Goal: Task Accomplishment & Management: Manage account settings

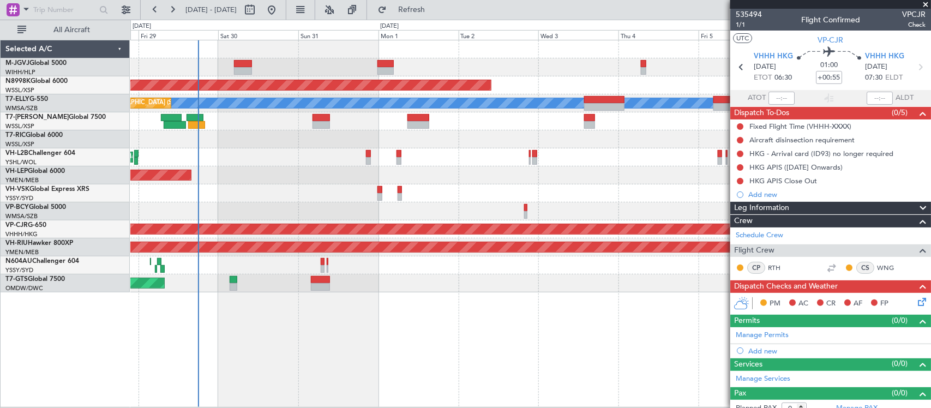
click at [371, 154] on div "Planned Maint [GEOGRAPHIC_DATA] (Halim Intl) Planned Maint [GEOGRAPHIC_DATA] (S…" at bounding box center [530, 166] width 800 height 252
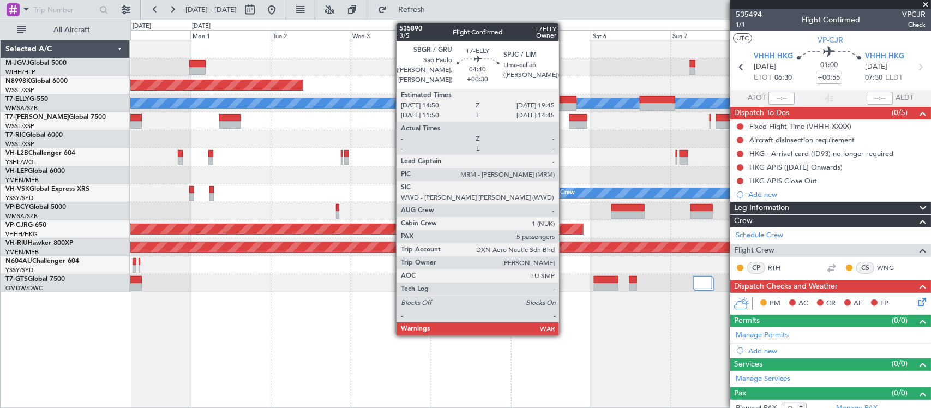
click at [564, 101] on div at bounding box center [567, 100] width 17 height 8
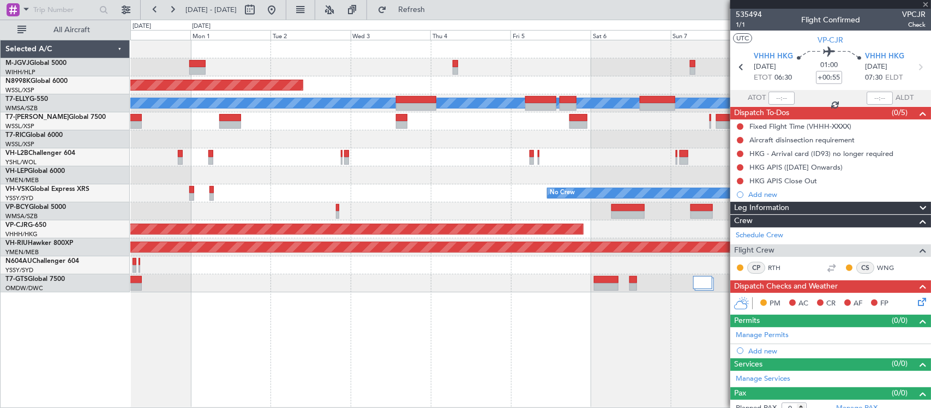
type input "+00:30"
type input "5"
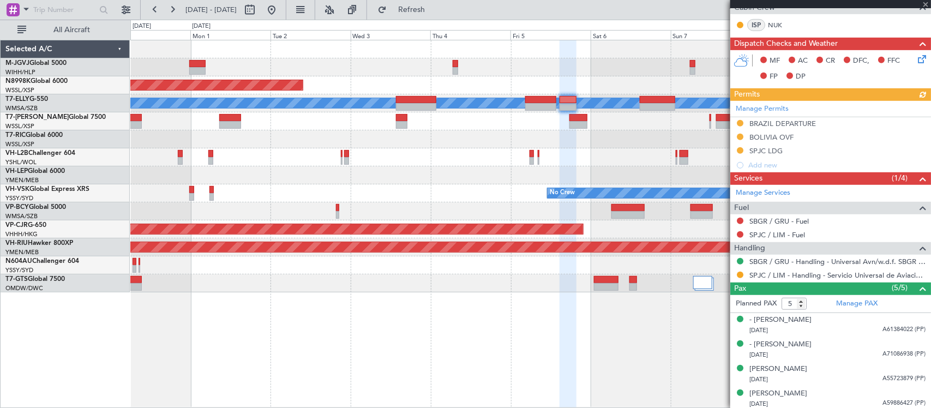
scroll to position [252, 0]
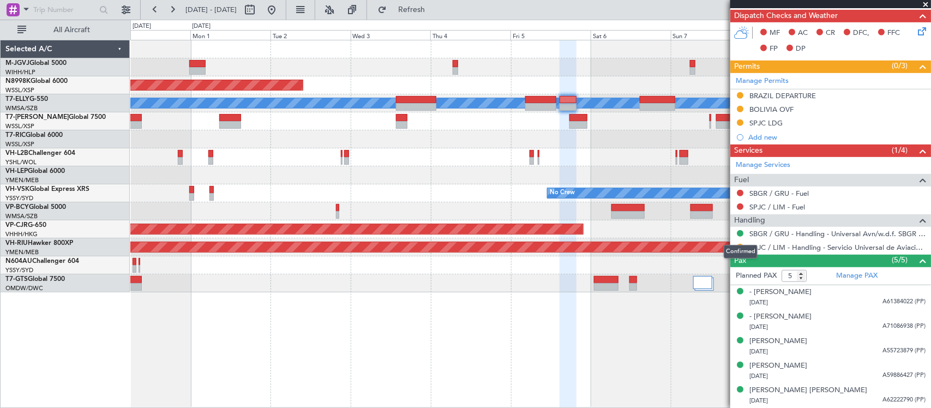
click at [739, 244] on mat-tooltip-component "Confirmed" at bounding box center [740, 251] width 49 height 29
click at [740, 251] on mat-tooltip-component "Requested" at bounding box center [739, 265] width 49 height 29
click at [740, 249] on button at bounding box center [740, 247] width 7 height 7
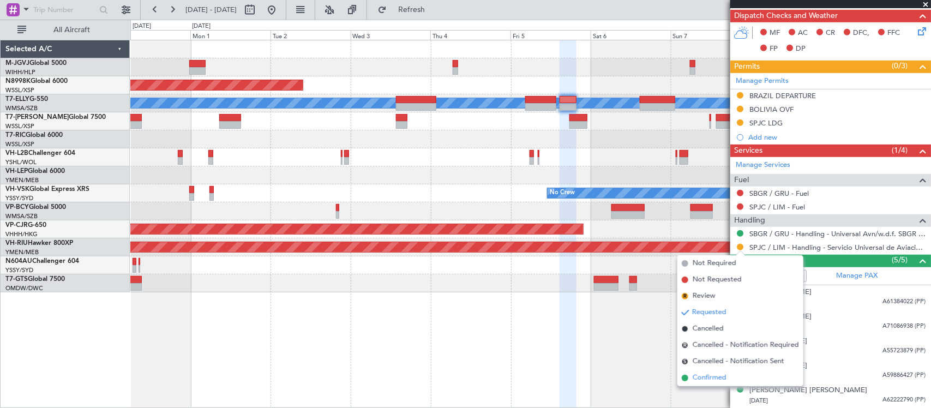
click at [727, 375] on li "Confirmed" at bounding box center [740, 378] width 126 height 16
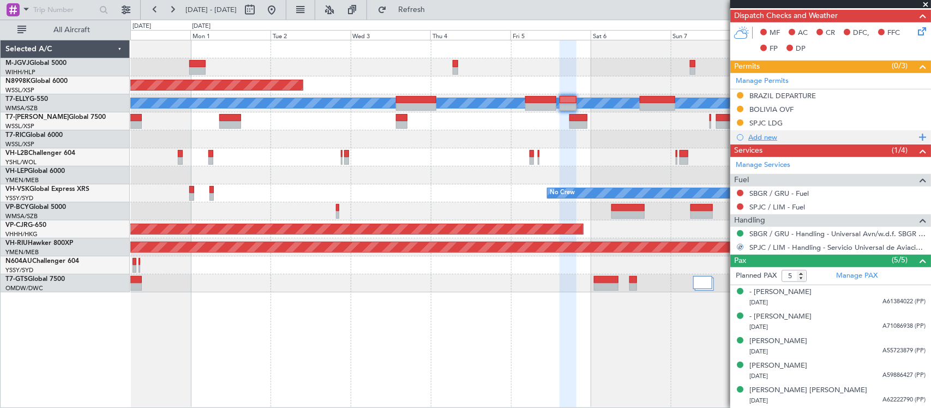
scroll to position [0, 0]
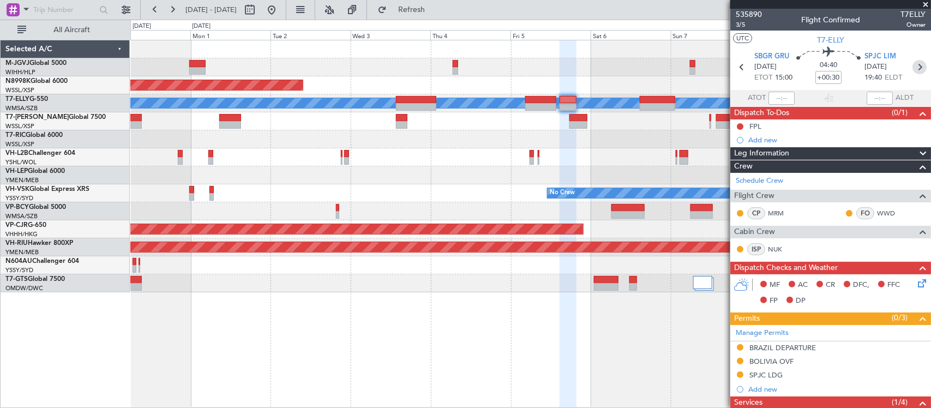
click at [914, 67] on icon at bounding box center [919, 67] width 14 height 14
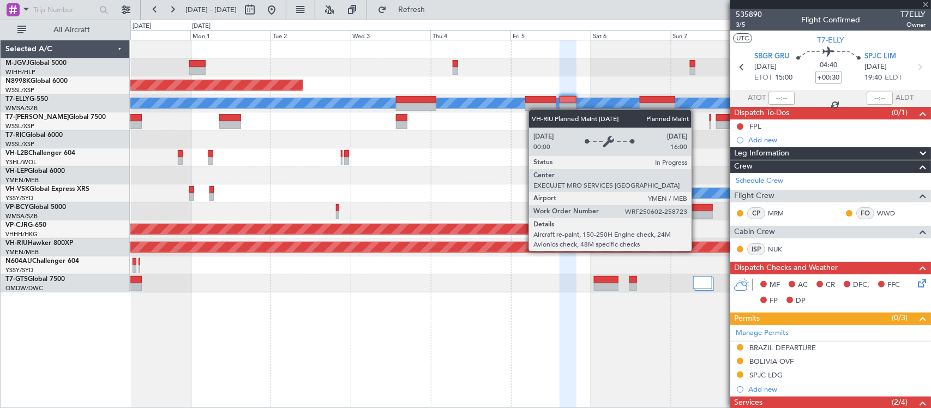
type input "+00:15"
type input "0"
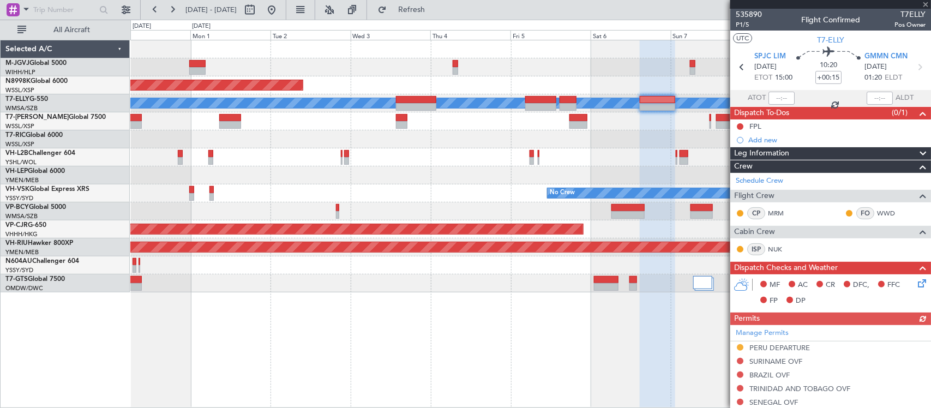
scroll to position [170, 0]
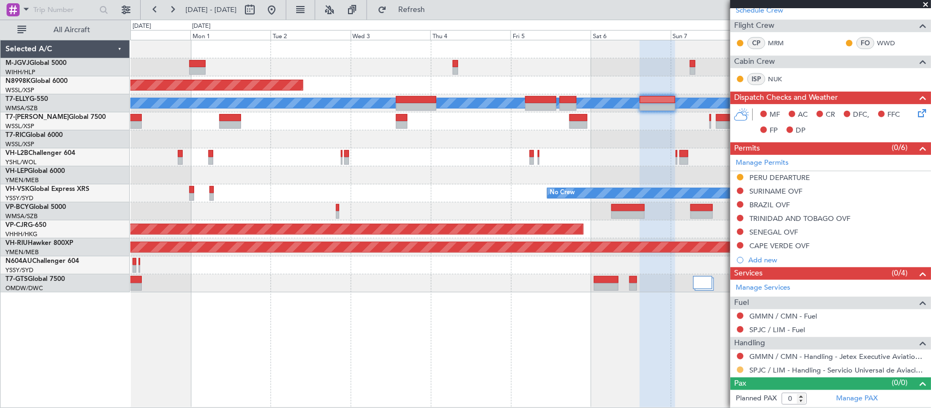
click at [740, 371] on button at bounding box center [740, 369] width 7 height 7
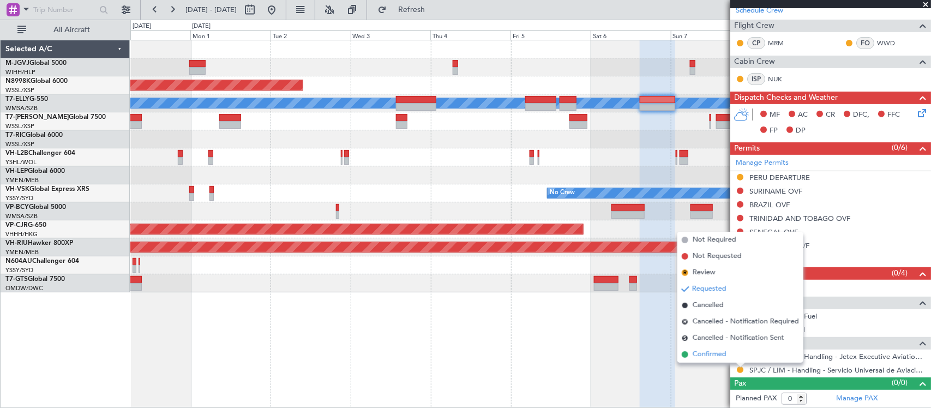
click at [696, 350] on span "Confirmed" at bounding box center [709, 354] width 34 height 11
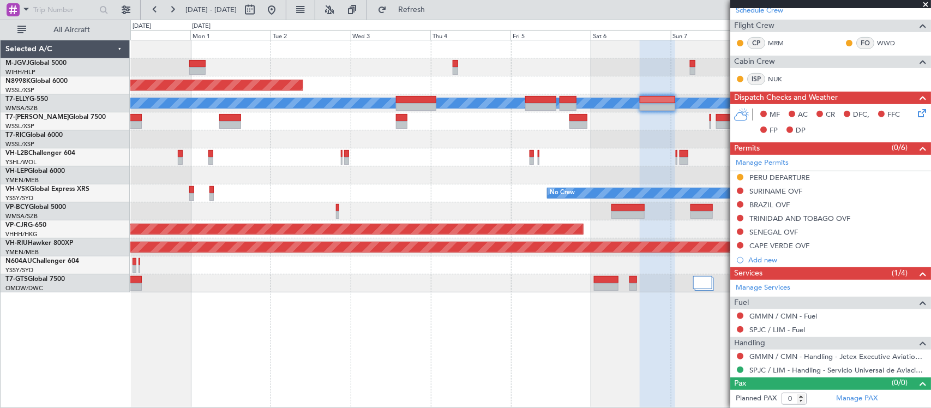
click at [605, 156] on div "Planned Maint [GEOGRAPHIC_DATA] ([GEOGRAPHIC_DATA])" at bounding box center [530, 157] width 800 height 18
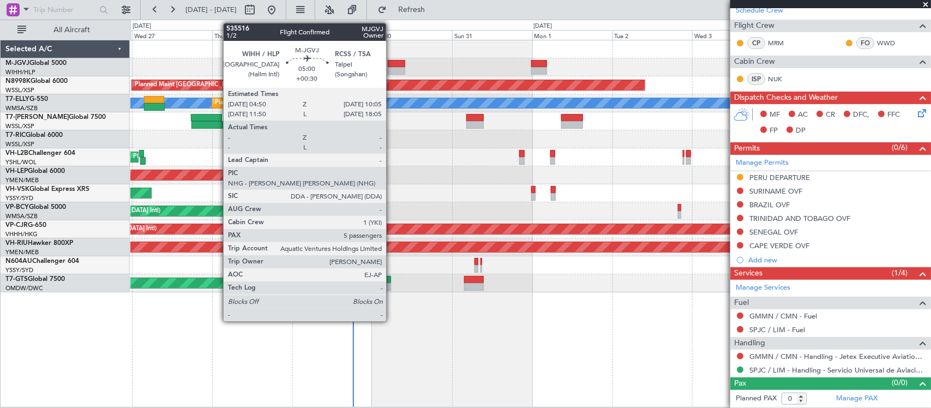
click at [391, 68] on div at bounding box center [397, 71] width 18 height 8
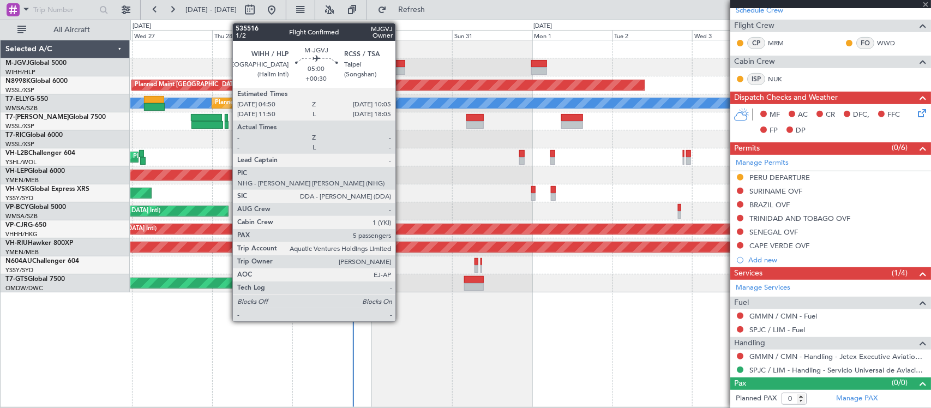
type input "+00:30"
type input "5"
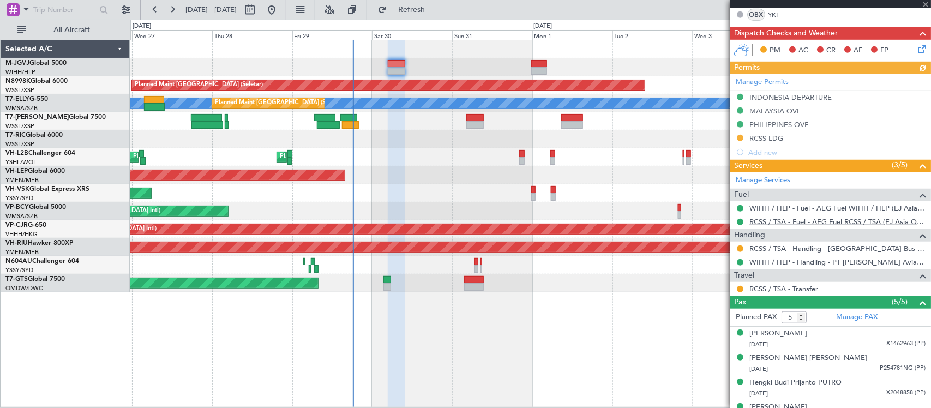
scroll to position [328, 0]
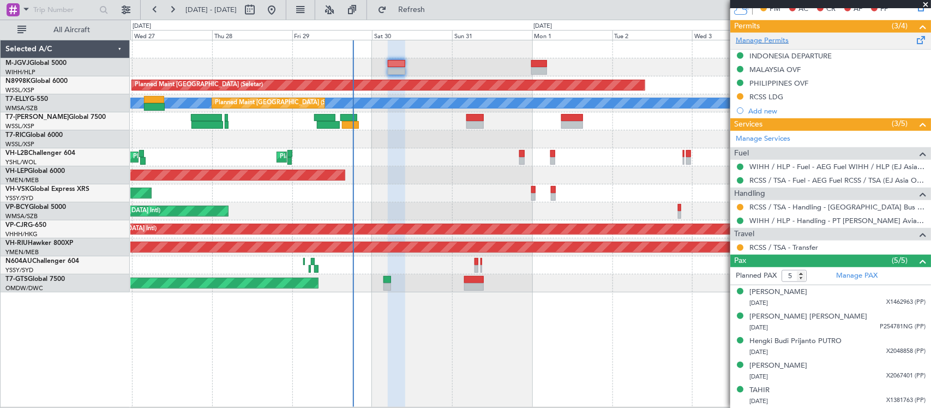
click at [768, 39] on link "Manage Permits" at bounding box center [761, 40] width 53 height 11
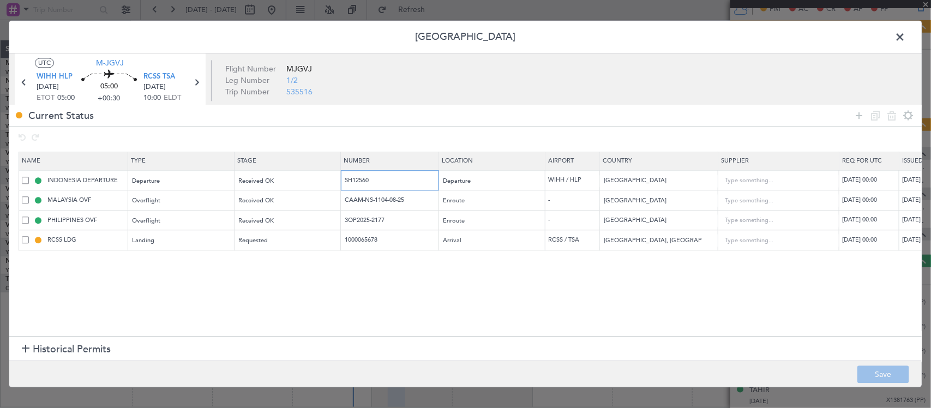
click at [420, 183] on input "SH12560" at bounding box center [390, 180] width 95 height 9
drag, startPoint x: 418, startPoint y: 183, endPoint x: 284, endPoint y: 189, distance: 133.7
click at [282, 188] on tr "INDONESIA DEPARTURE Departure Received OK SH12560 Departure WIHH / HLP [GEOGRAP…" at bounding box center [714, 181] width 1391 height 20
click at [388, 202] on input "CAAM-NS-1104-08-25" at bounding box center [390, 200] width 95 height 9
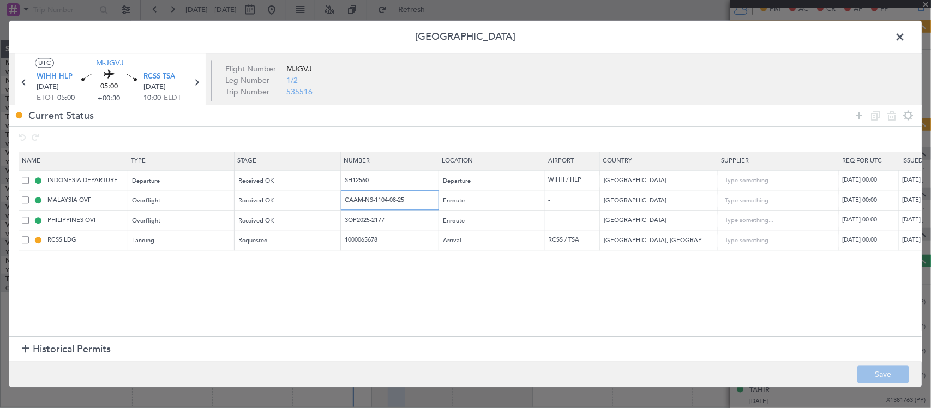
click at [388, 202] on input "CAAM-NS-1104-08-25" at bounding box center [390, 200] width 95 height 9
click at [371, 221] on input "3OP2025-2177" at bounding box center [390, 219] width 95 height 9
click at [380, 238] on input "1000065678" at bounding box center [390, 240] width 95 height 9
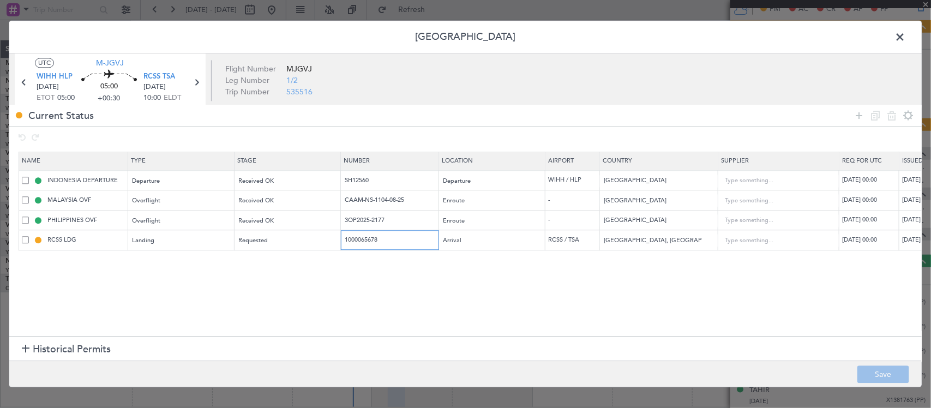
click at [380, 238] on input "1000065678" at bounding box center [390, 240] width 95 height 9
click at [905, 37] on span at bounding box center [905, 40] width 0 height 22
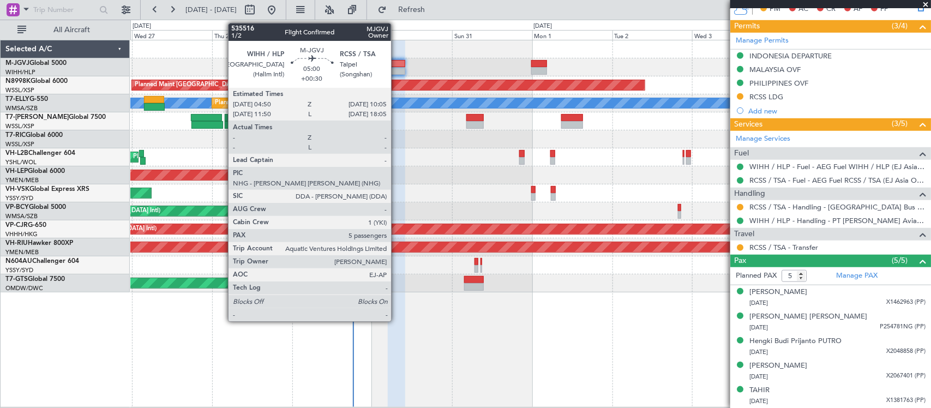
click at [396, 63] on div at bounding box center [397, 64] width 18 height 8
click at [397, 65] on div at bounding box center [397, 64] width 18 height 8
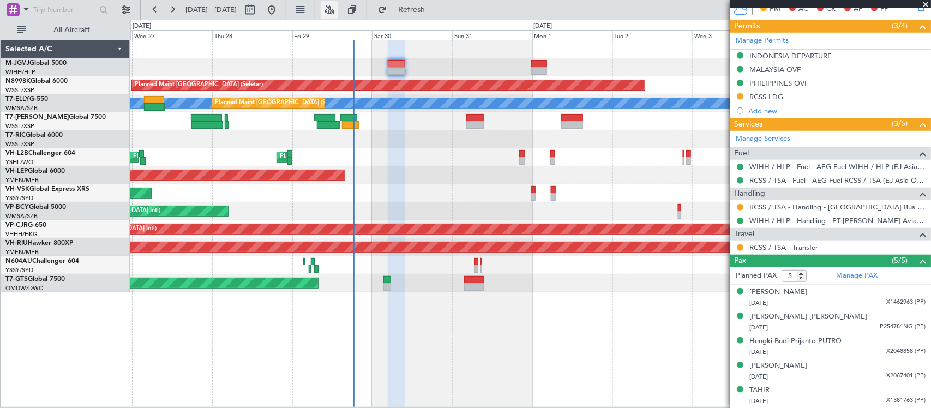
type input "[PERSON_NAME] (BTA)"
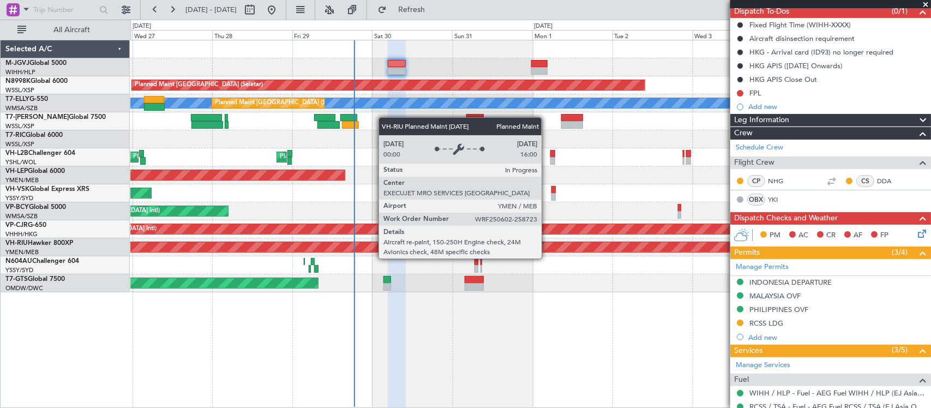
click at [405, 279] on div "Planned Maint [GEOGRAPHIC_DATA] (Halim Intl) Planned Maint [GEOGRAPHIC_DATA] (S…" at bounding box center [530, 166] width 800 height 252
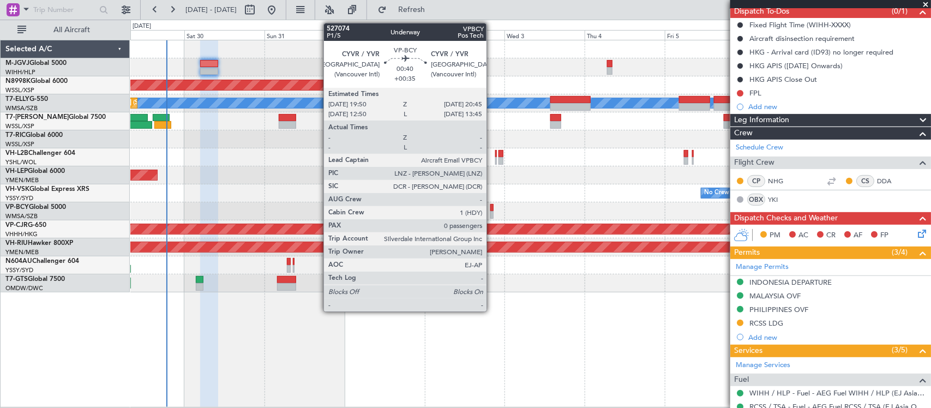
click at [492, 210] on div at bounding box center [491, 208] width 3 height 8
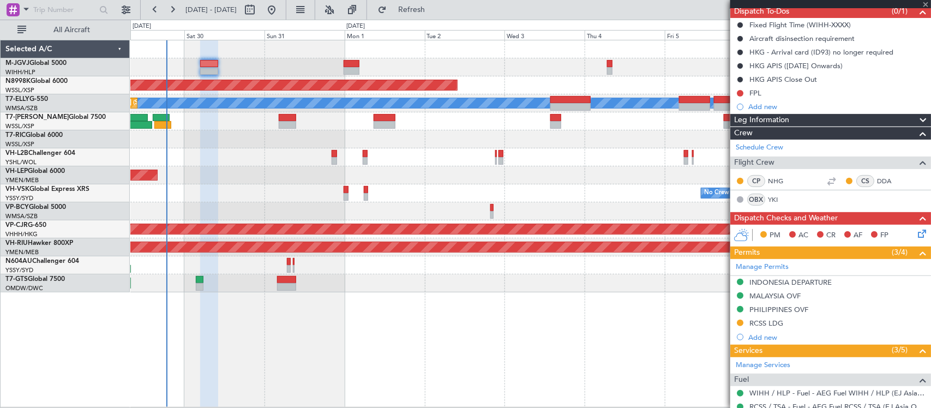
type input "+00:35"
type input "0"
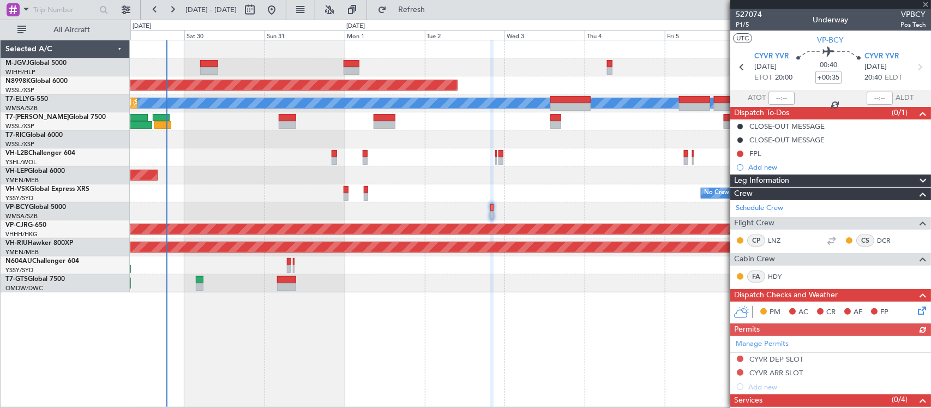
scroll to position [127, 0]
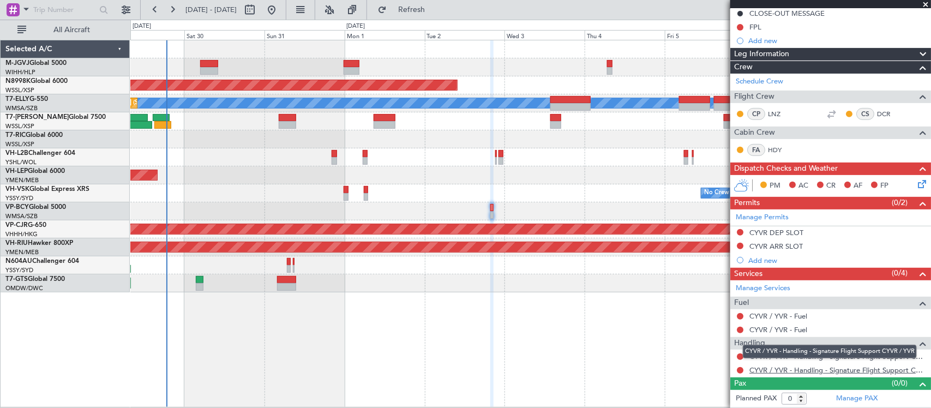
click at [777, 369] on link "CYVR / YVR - Handling - Signature Flight Support CYVR / YVR" at bounding box center [837, 369] width 176 height 9
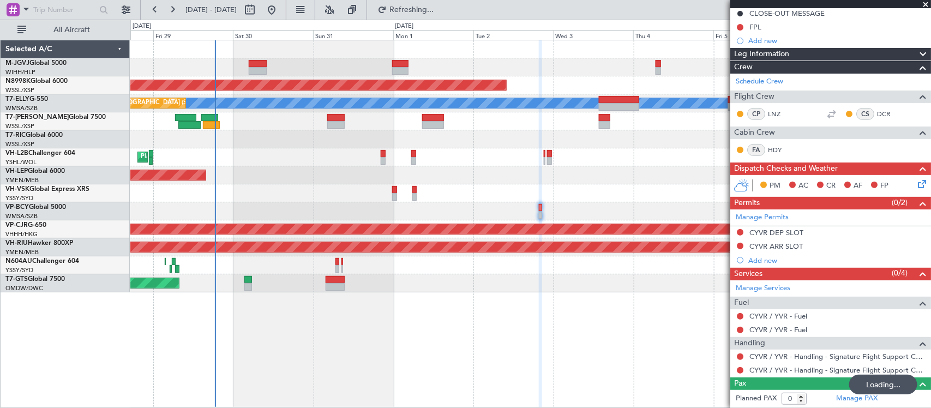
click at [459, 184] on div "No Crew Unplanned Maint Sydney ([PERSON_NAME] Intl)" at bounding box center [530, 193] width 800 height 18
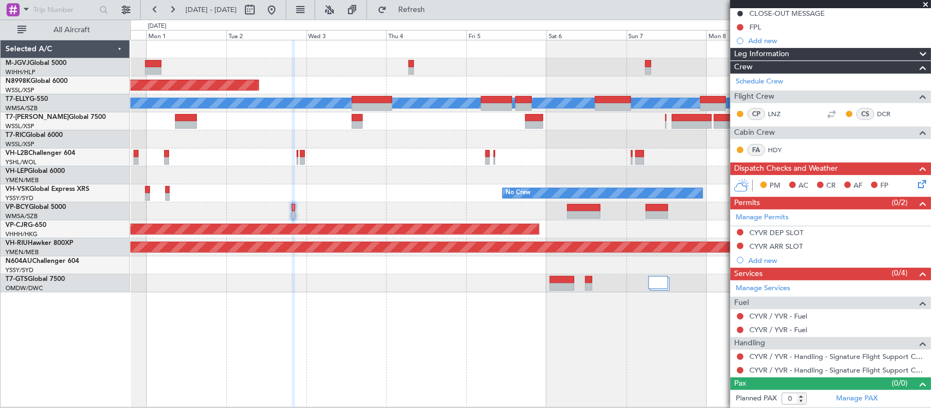
click at [399, 191] on div "Planned Maint [GEOGRAPHIC_DATA] (Seletar) [PERSON_NAME] Planned Maint [GEOGRAPH…" at bounding box center [530, 166] width 800 height 252
click at [743, 232] on button at bounding box center [740, 232] width 7 height 7
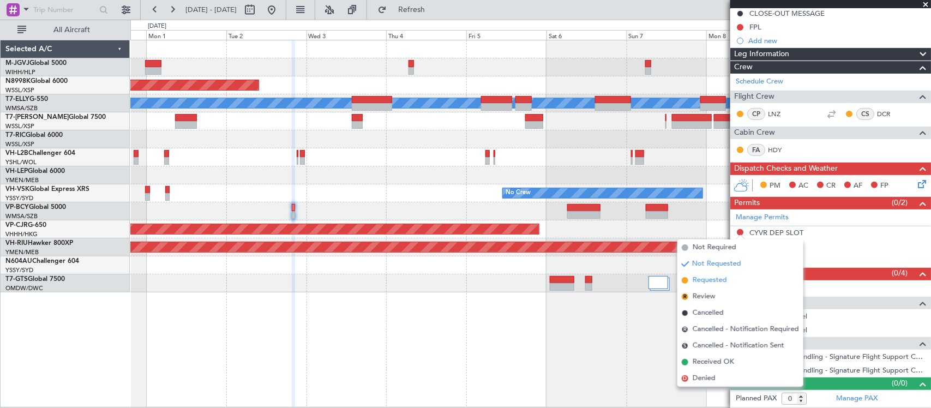
click at [720, 279] on span "Requested" at bounding box center [709, 280] width 34 height 11
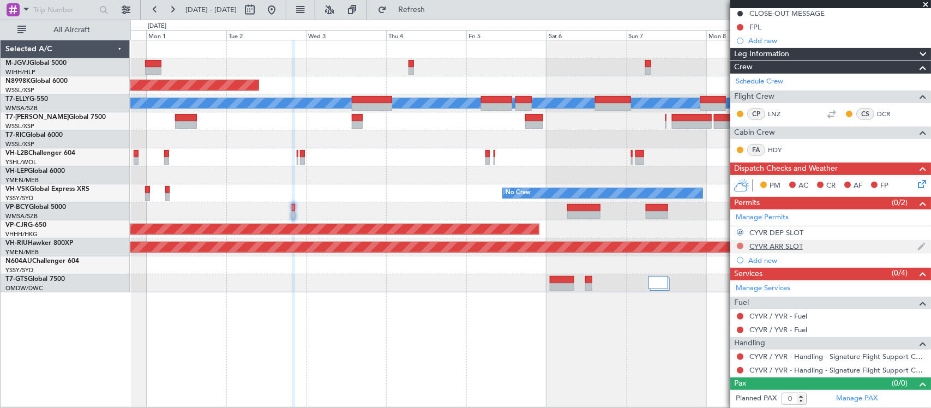
click at [740, 243] on button at bounding box center [740, 246] width 7 height 7
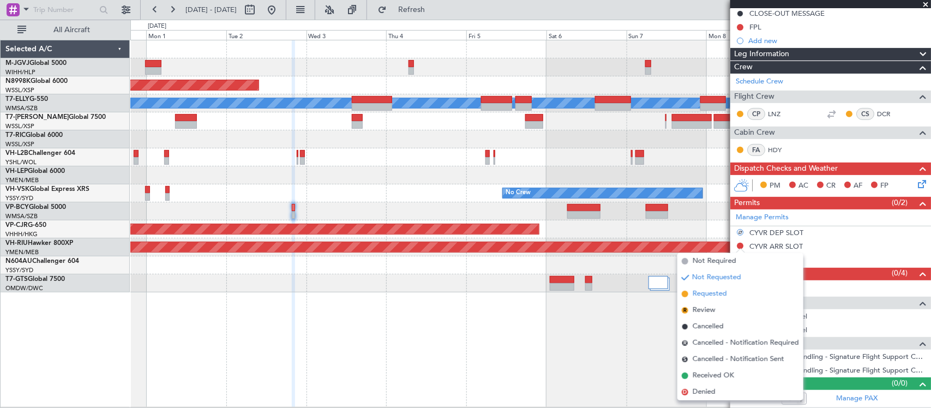
click at [711, 289] on span "Requested" at bounding box center [709, 293] width 34 height 11
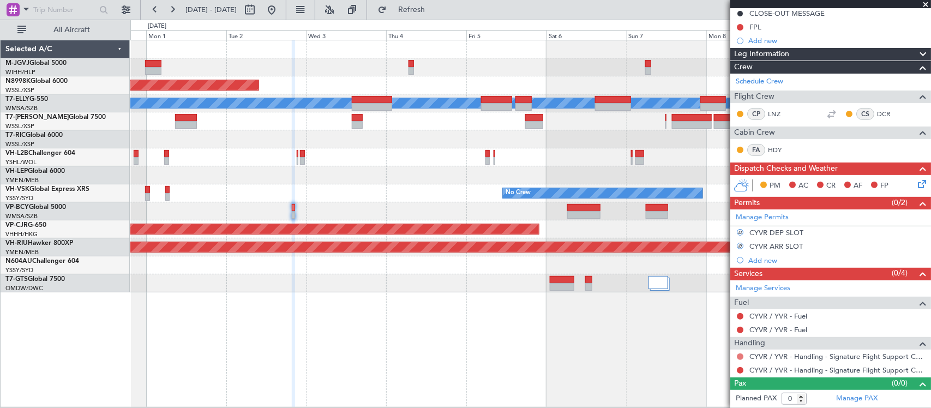
click at [739, 356] on button at bounding box center [740, 356] width 7 height 7
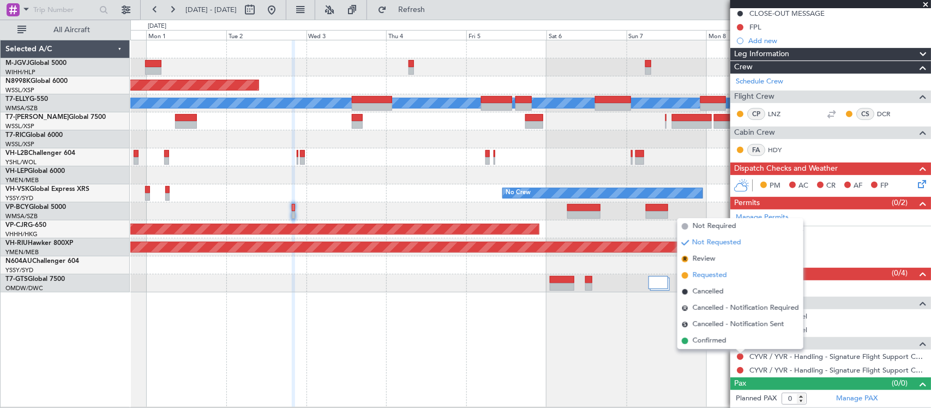
click at [710, 274] on span "Requested" at bounding box center [709, 275] width 34 height 11
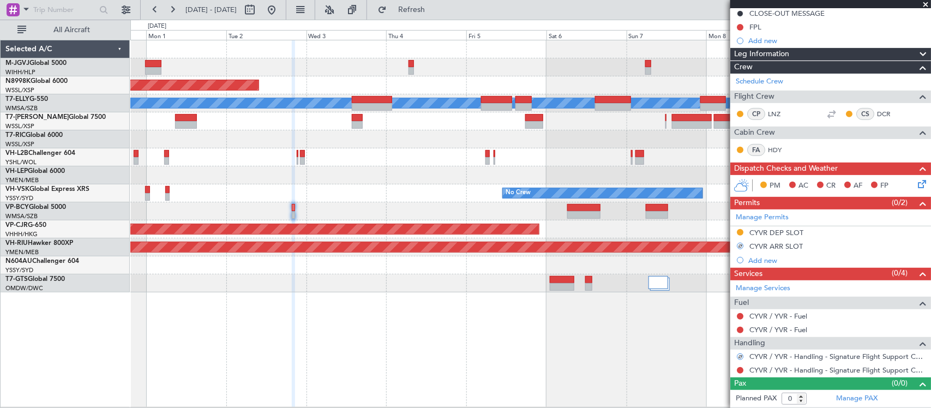
click at [739, 374] on div at bounding box center [739, 370] width 9 height 9
click at [740, 371] on button at bounding box center [740, 370] width 7 height 7
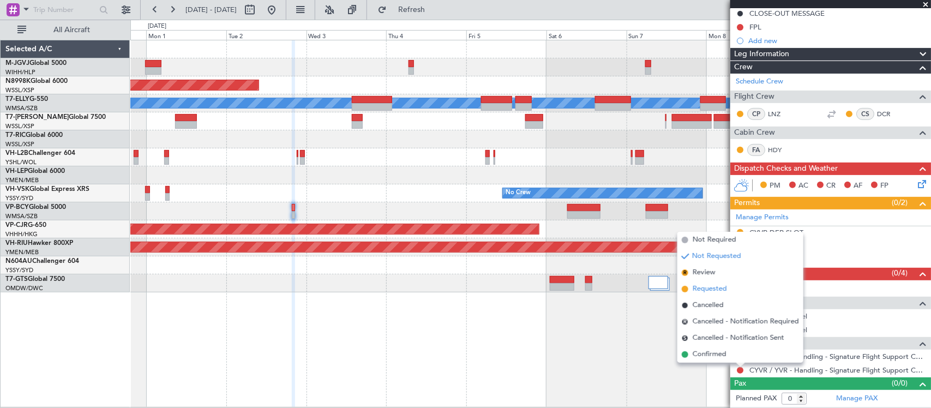
click at [717, 293] on span "Requested" at bounding box center [709, 288] width 34 height 11
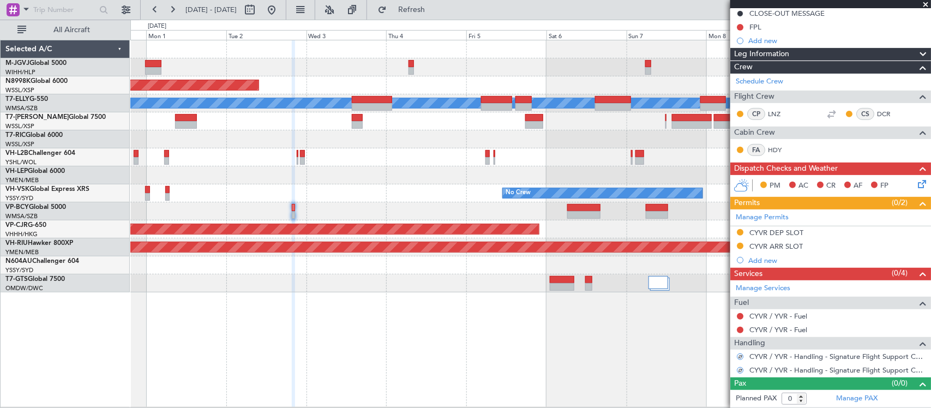
scroll to position [0, 0]
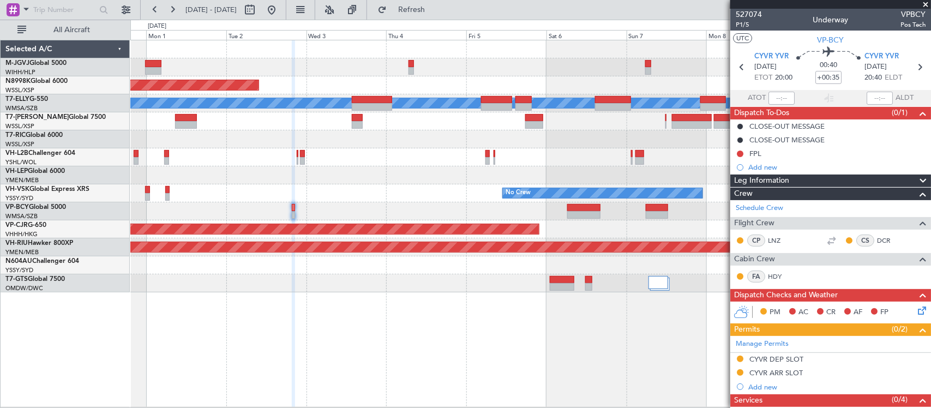
click at [590, 143] on div "Planned Maint [GEOGRAPHIC_DATA] (Seletar) [PERSON_NAME] Planned Maint [GEOGRAPH…" at bounding box center [530, 166] width 800 height 252
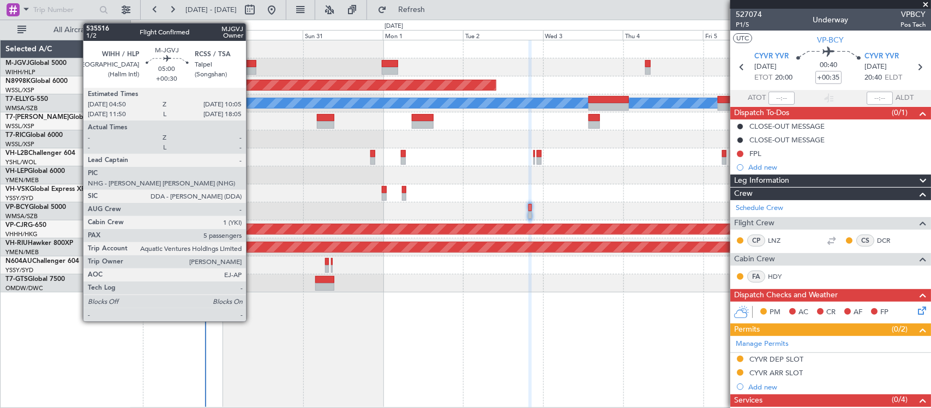
click at [251, 65] on div at bounding box center [247, 64] width 18 height 8
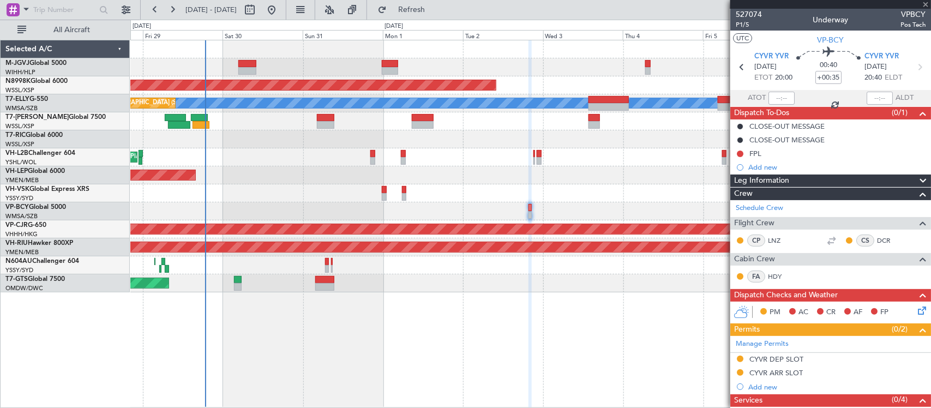
type input "+00:30"
type input "5"
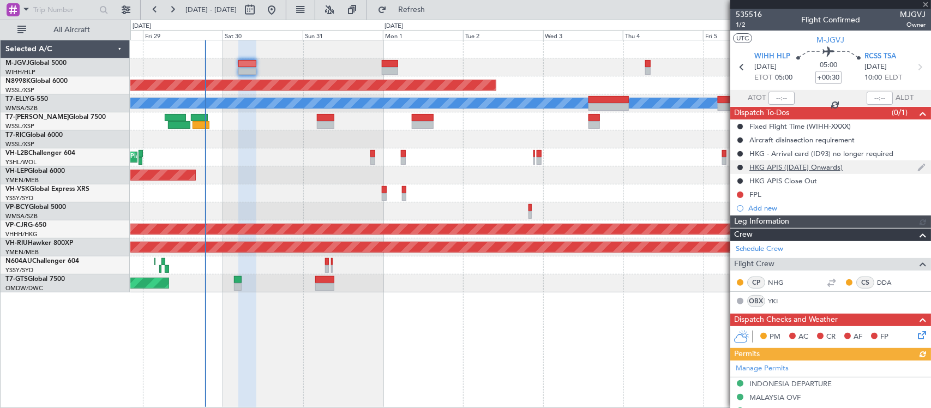
type input "[PERSON_NAME] (BTA)"
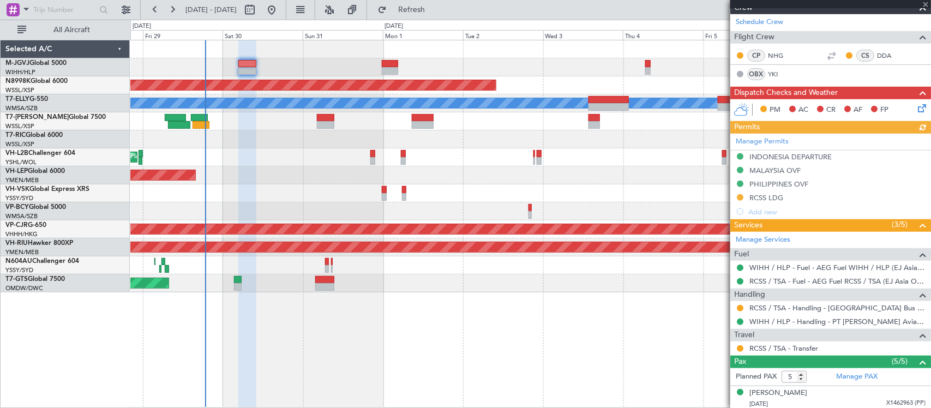
scroll to position [113, 0]
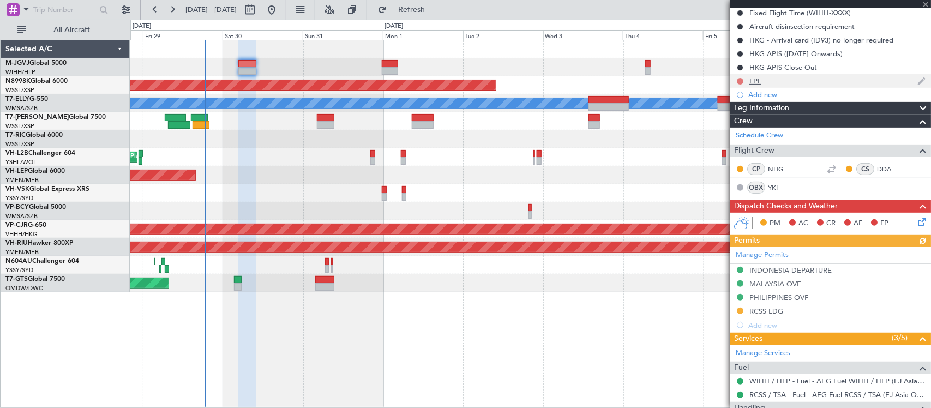
click at [740, 78] on button at bounding box center [740, 81] width 7 height 7
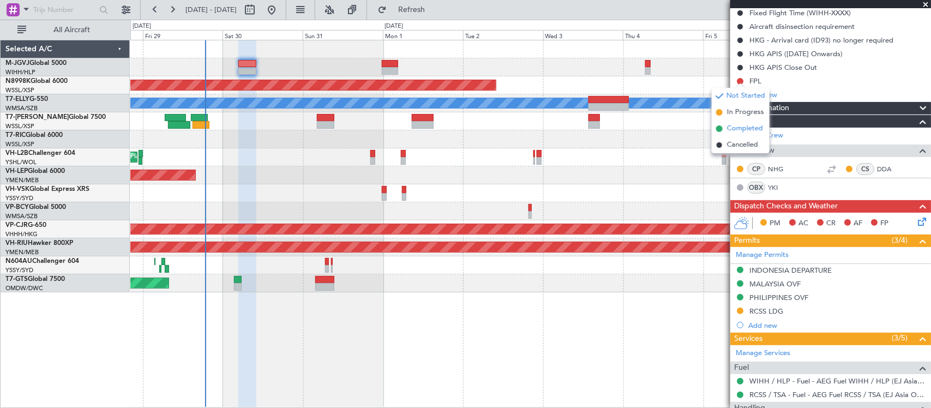
click at [740, 125] on span "Completed" at bounding box center [745, 128] width 36 height 11
click at [915, 219] on icon at bounding box center [919, 219] width 9 height 9
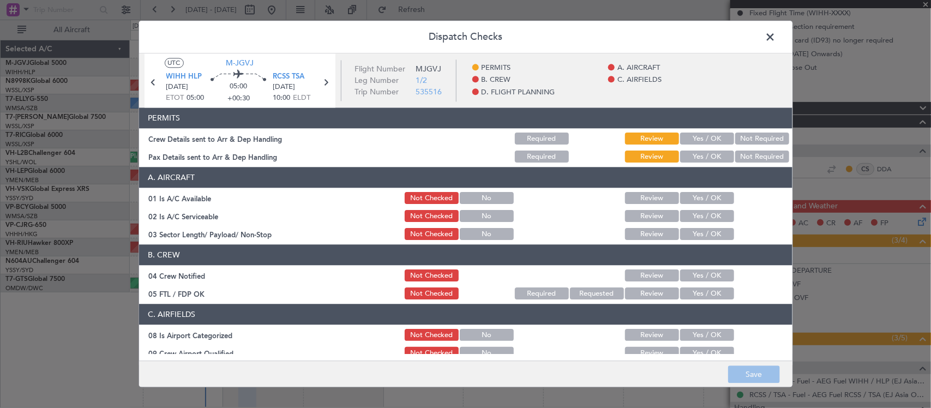
click at [698, 136] on button "Yes / OK" at bounding box center [707, 139] width 54 height 12
click at [703, 161] on button "Yes / OK" at bounding box center [707, 157] width 54 height 12
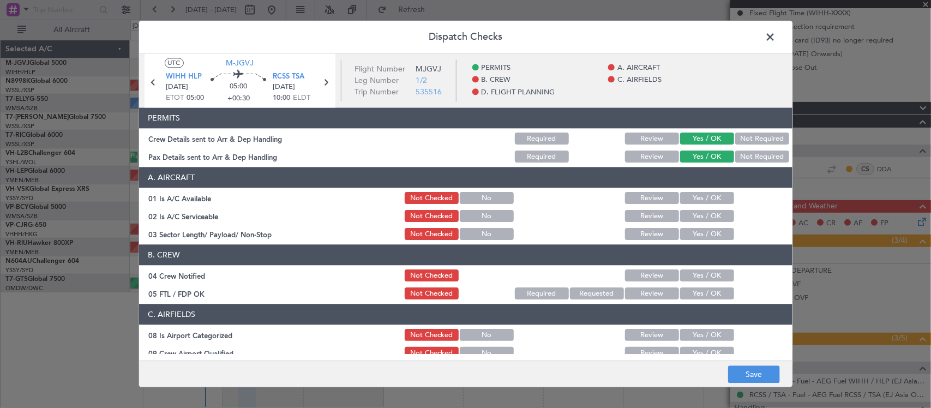
click at [704, 197] on button "Yes / OK" at bounding box center [707, 198] width 54 height 12
click at [705, 209] on div "Yes / OK" at bounding box center [705, 216] width 55 height 15
click at [707, 218] on button "Yes / OK" at bounding box center [707, 216] width 54 height 12
click at [709, 234] on button "Yes / OK" at bounding box center [707, 234] width 54 height 12
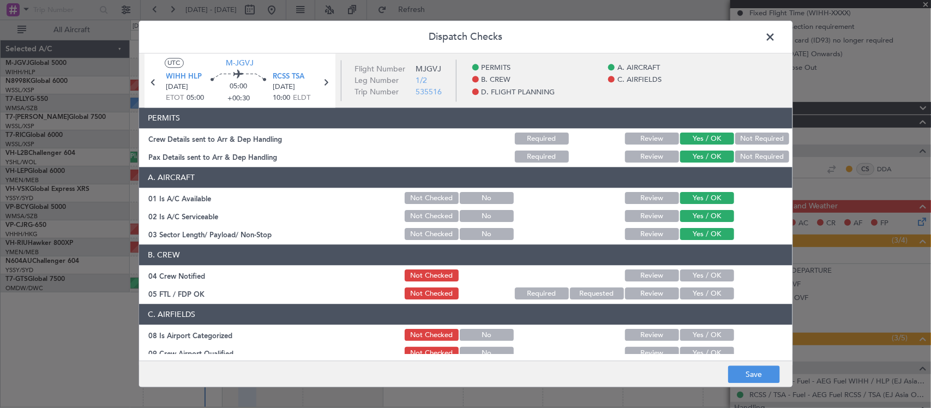
click at [706, 280] on button "Yes / OK" at bounding box center [707, 276] width 54 height 12
click at [705, 293] on button "Yes / OK" at bounding box center [707, 294] width 54 height 12
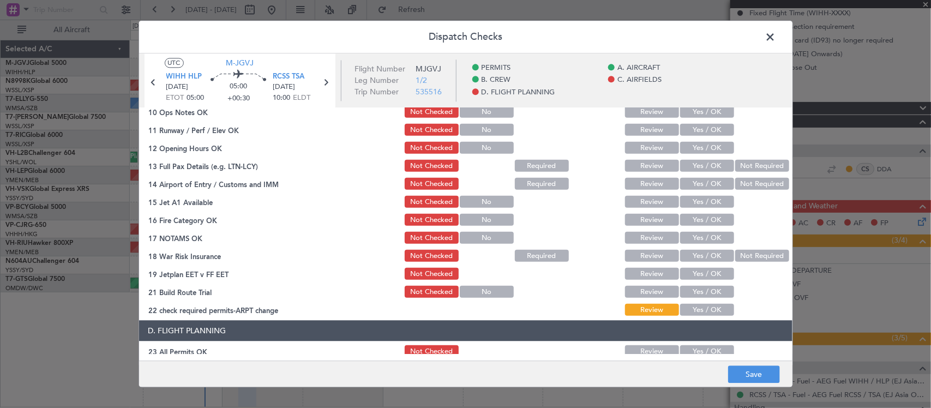
scroll to position [227, 0]
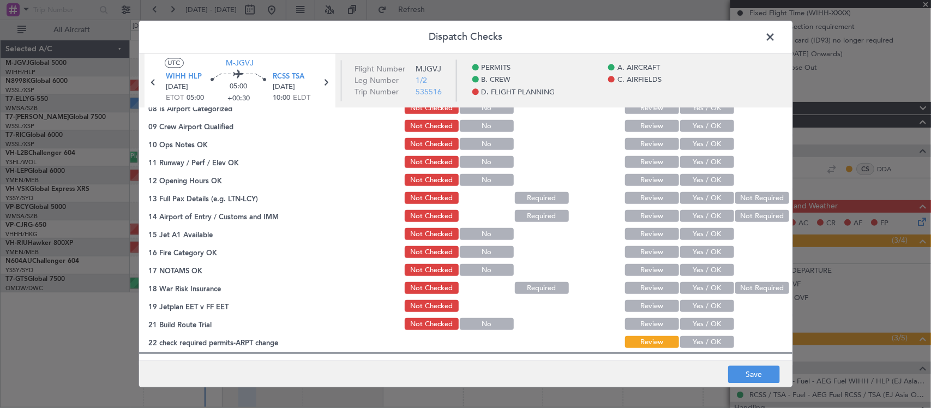
click at [704, 111] on button "Yes / OK" at bounding box center [707, 108] width 54 height 12
click at [704, 120] on button "Yes / OK" at bounding box center [707, 126] width 54 height 12
click at [704, 135] on section "C. AIRFIELDS 08 Is Airport Categorized Not Checked No Review Yes / OK 09 Crew A…" at bounding box center [465, 213] width 653 height 273
click at [707, 147] on button "Yes / OK" at bounding box center [707, 144] width 54 height 12
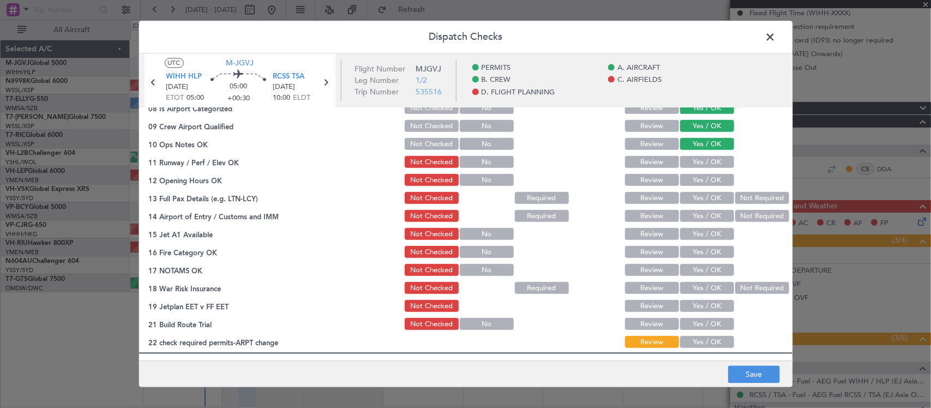
click at [707, 164] on button "Yes / OK" at bounding box center [707, 162] width 54 height 12
click at [709, 178] on button "Yes / OK" at bounding box center [707, 180] width 54 height 12
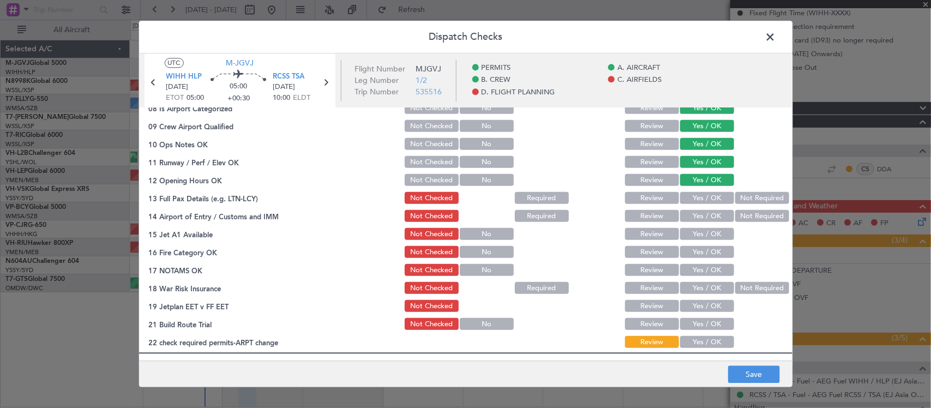
click at [709, 194] on button "Yes / OK" at bounding box center [707, 198] width 54 height 12
click at [710, 210] on button "Yes / OK" at bounding box center [707, 216] width 54 height 12
click at [702, 232] on button "Yes / OK" at bounding box center [707, 234] width 54 height 12
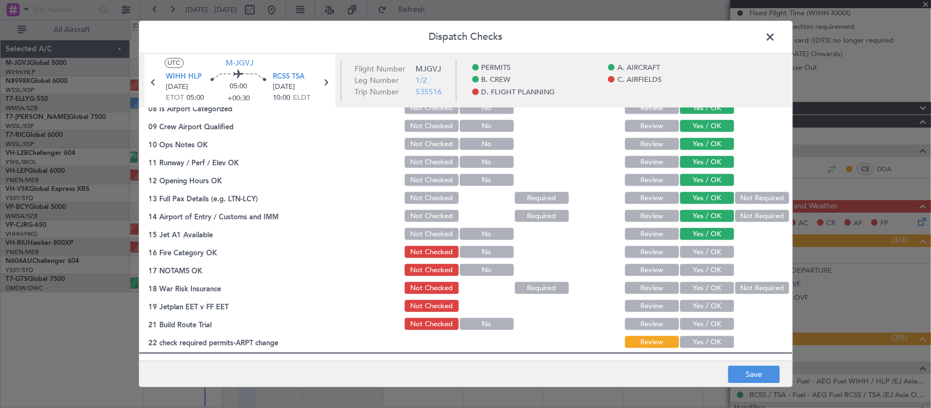
click at [701, 250] on button "Yes / OK" at bounding box center [707, 252] width 54 height 12
click at [704, 266] on button "Yes / OK" at bounding box center [707, 270] width 54 height 12
click at [739, 286] on button "Not Required" at bounding box center [762, 288] width 54 height 12
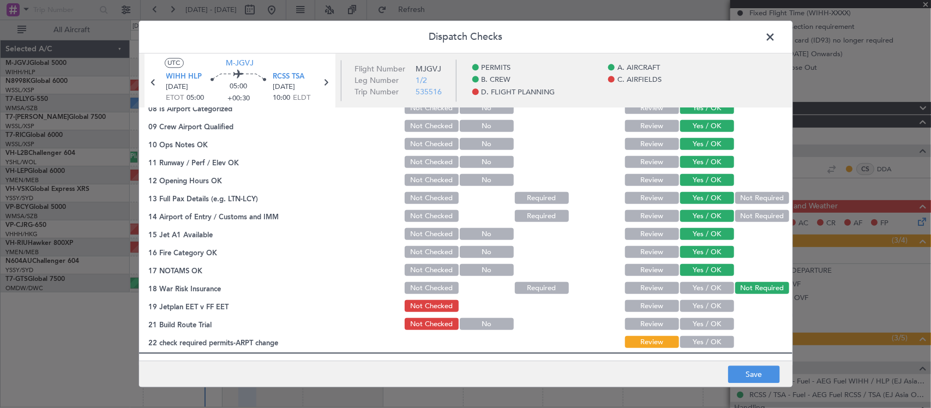
click at [689, 306] on button "Yes / OK" at bounding box center [707, 306] width 54 height 12
click at [691, 325] on button "Yes / OK" at bounding box center [707, 324] width 54 height 12
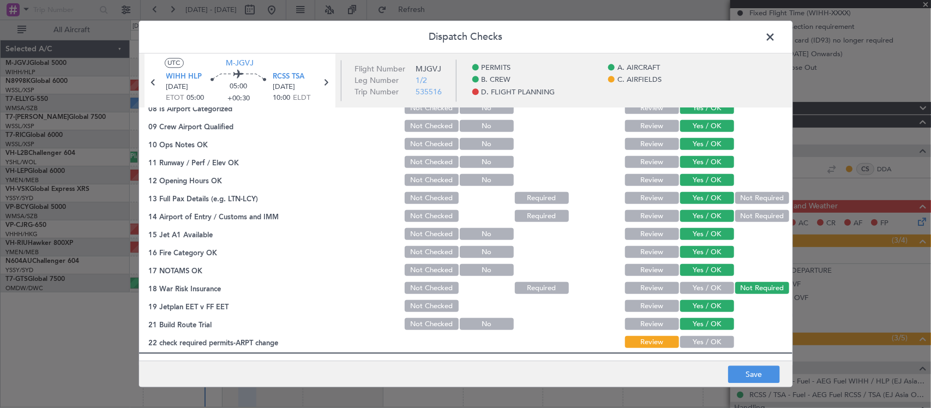
click at [692, 341] on button "Yes / OK" at bounding box center [707, 342] width 54 height 12
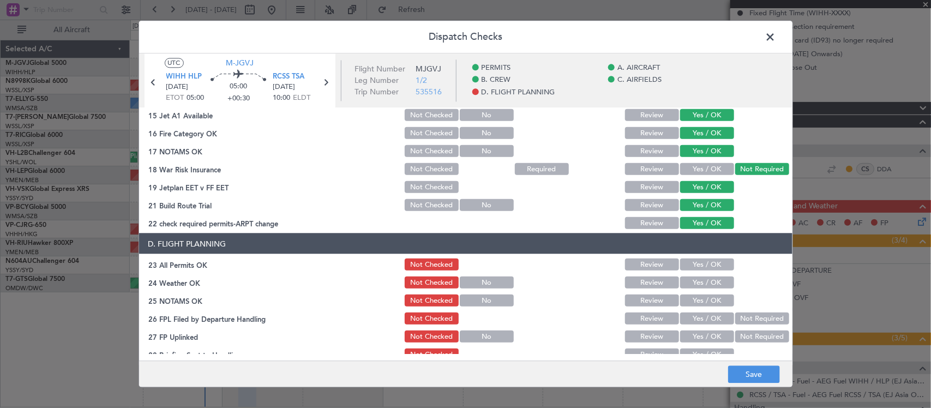
scroll to position [393, 0]
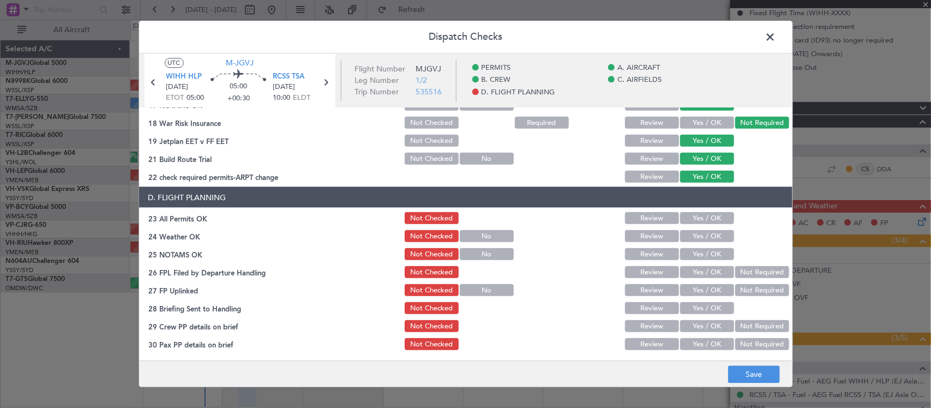
click at [680, 220] on button "Yes / OK" at bounding box center [707, 218] width 54 height 12
click at [680, 232] on button "Yes / OK" at bounding box center [707, 236] width 54 height 12
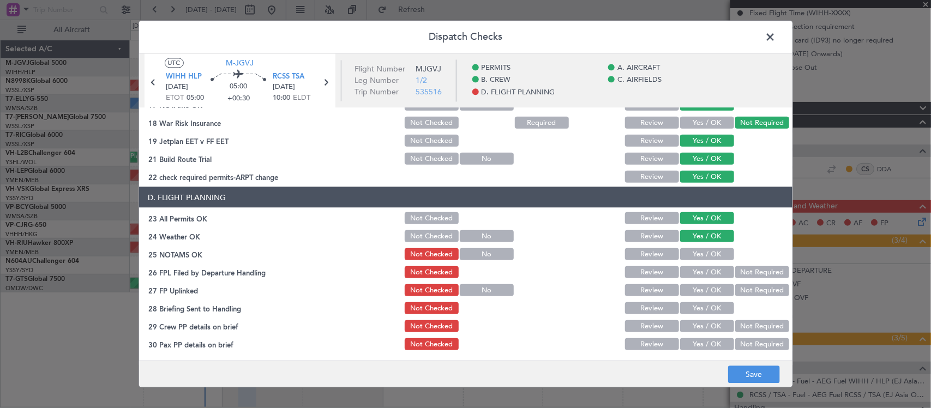
click at [687, 251] on button "Yes / OK" at bounding box center [707, 254] width 54 height 12
drag, startPoint x: 692, startPoint y: 266, endPoint x: 701, endPoint y: 270, distance: 9.8
click at [692, 267] on button "Yes / OK" at bounding box center [707, 272] width 54 height 12
click at [741, 271] on button "Not Required" at bounding box center [762, 272] width 54 height 12
click at [702, 292] on button "Yes / OK" at bounding box center [707, 290] width 54 height 12
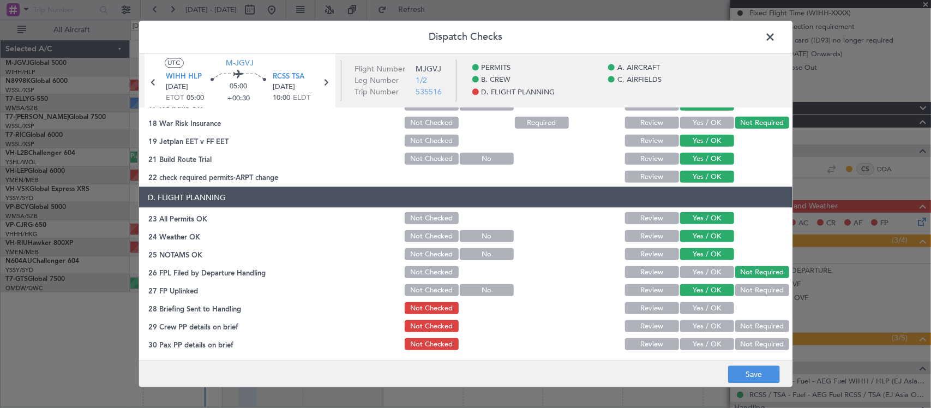
click at [694, 303] on button "Yes / OK" at bounding box center [707, 308] width 54 height 12
click at [697, 325] on button "Yes / OK" at bounding box center [707, 326] width 54 height 12
click at [705, 355] on main "UTC M-JGVJ WIHH HLP [DATE] ETOT 05:00 05:00 +00:30 RCSS TSA [DATE] 10:00 ELDT F…" at bounding box center [465, 208] width 653 height 311
click at [709, 342] on button "Yes / OK" at bounding box center [707, 344] width 54 height 12
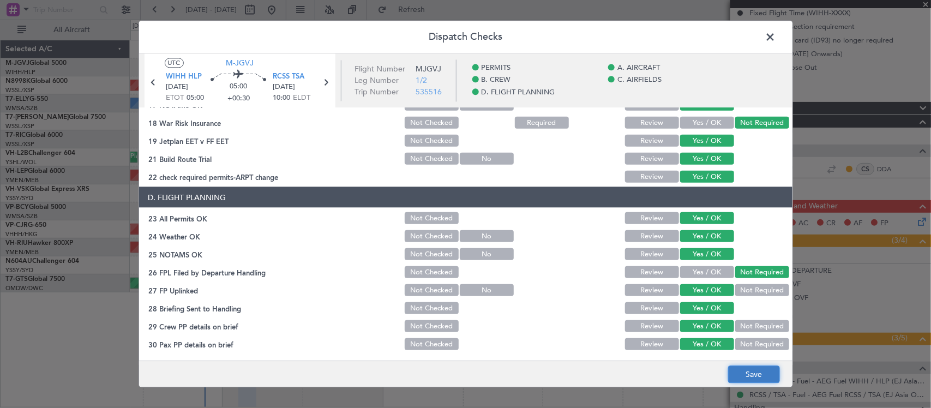
click at [742, 375] on button "Save" at bounding box center [754, 374] width 52 height 17
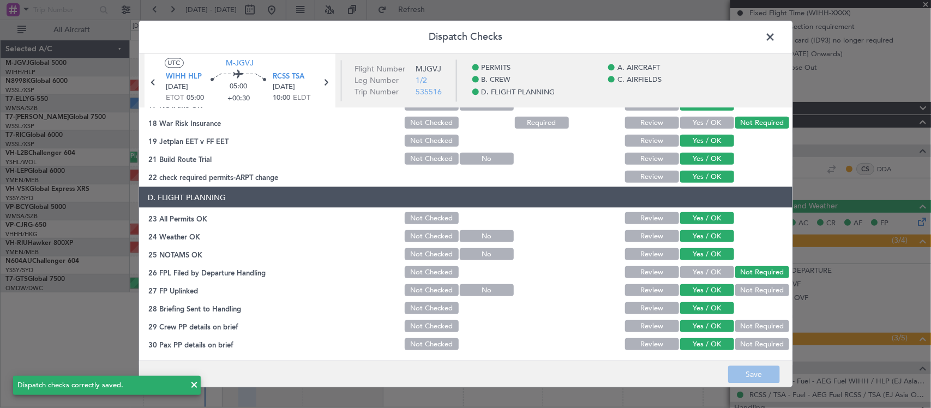
click at [776, 36] on span at bounding box center [776, 40] width 0 height 22
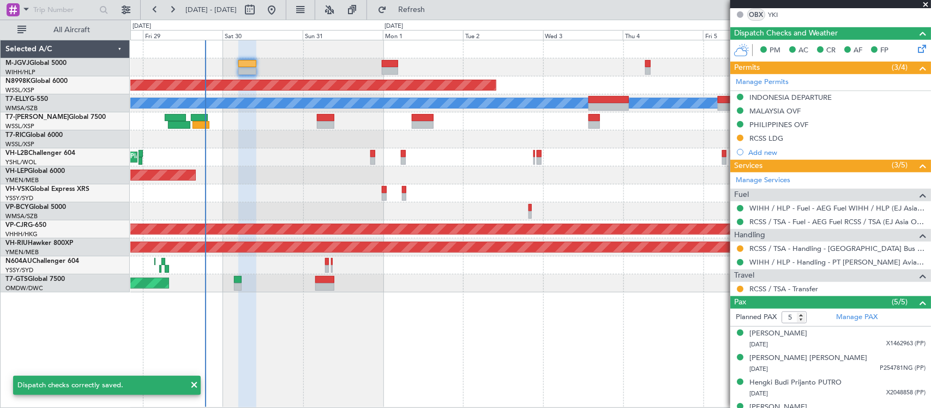
scroll to position [328, 0]
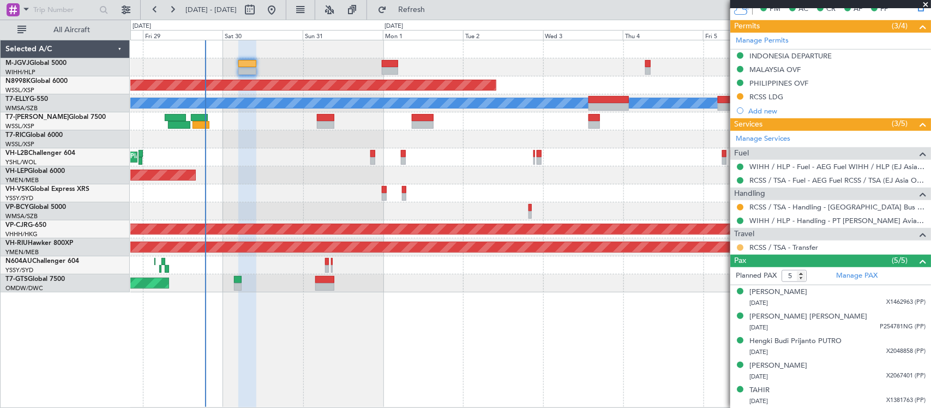
click at [740, 249] on button at bounding box center [740, 247] width 7 height 7
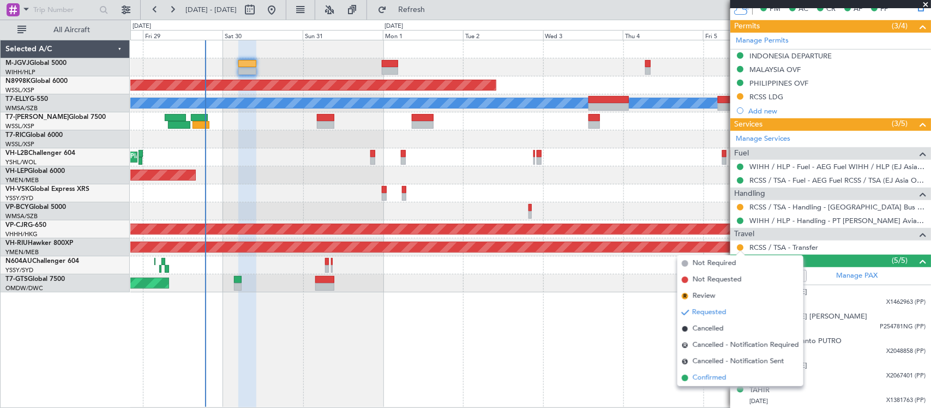
click at [711, 377] on span "Confirmed" at bounding box center [709, 377] width 34 height 11
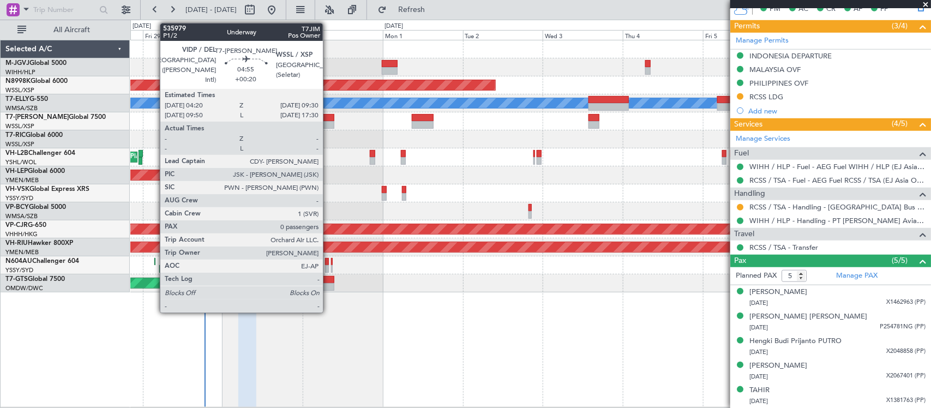
click at [328, 127] on div at bounding box center [325, 125] width 17 height 8
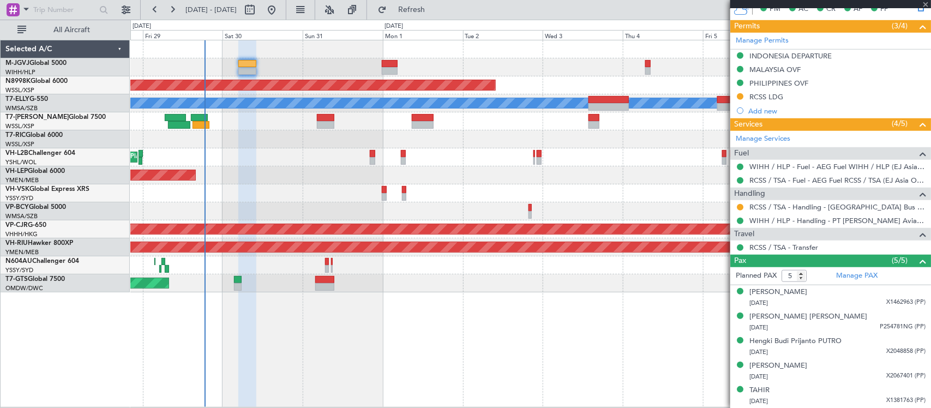
type input "+00:20"
type input "0"
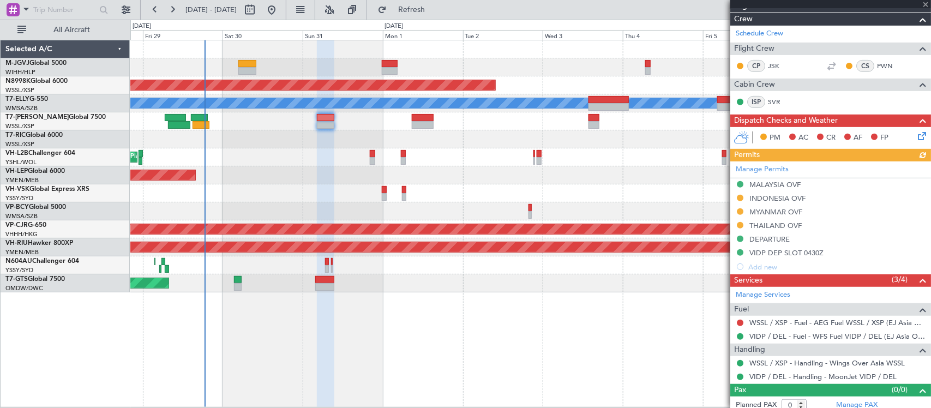
scroll to position [182, 0]
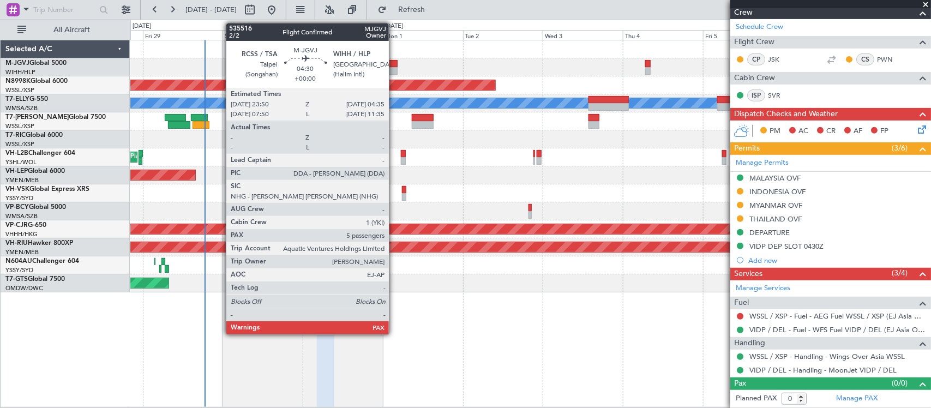
click at [394, 68] on div at bounding box center [390, 71] width 16 height 8
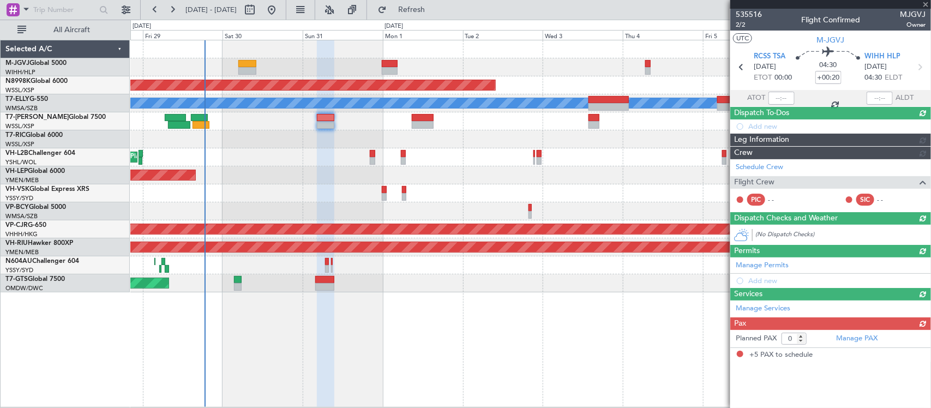
type input "5"
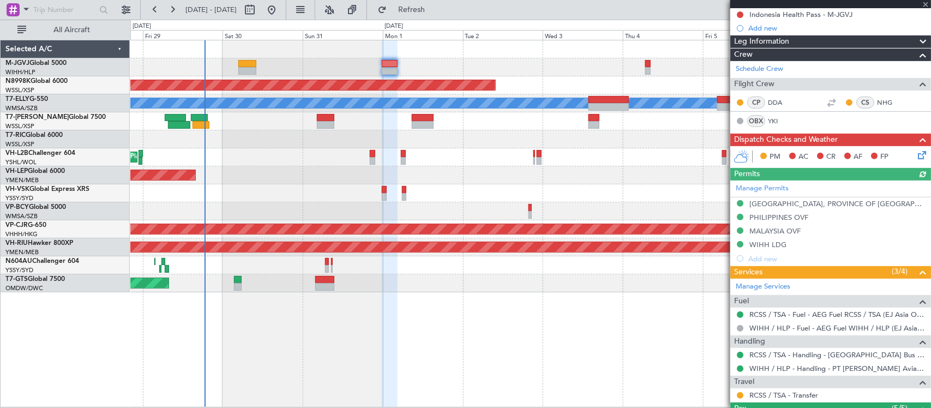
scroll to position [227, 0]
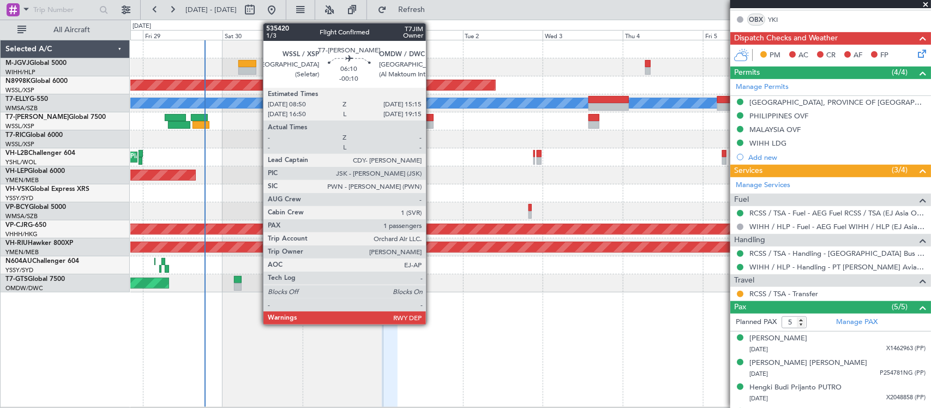
click at [431, 121] on div at bounding box center [423, 125] width 22 height 8
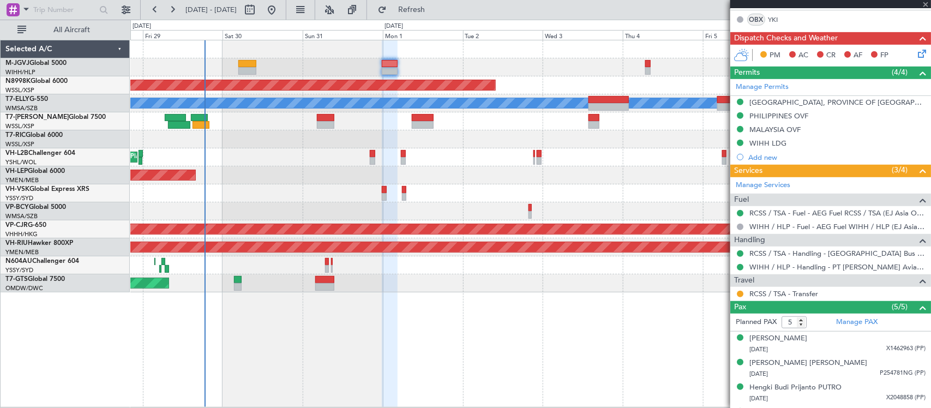
type input "-00:10"
type input "1"
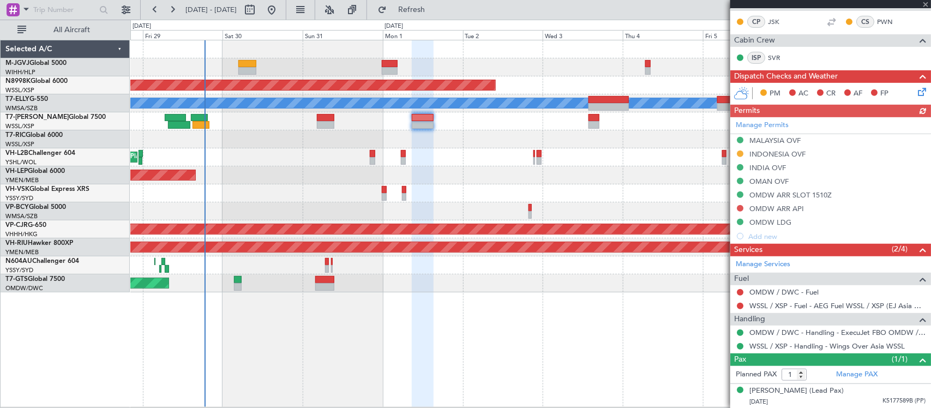
scroll to position [220, 0]
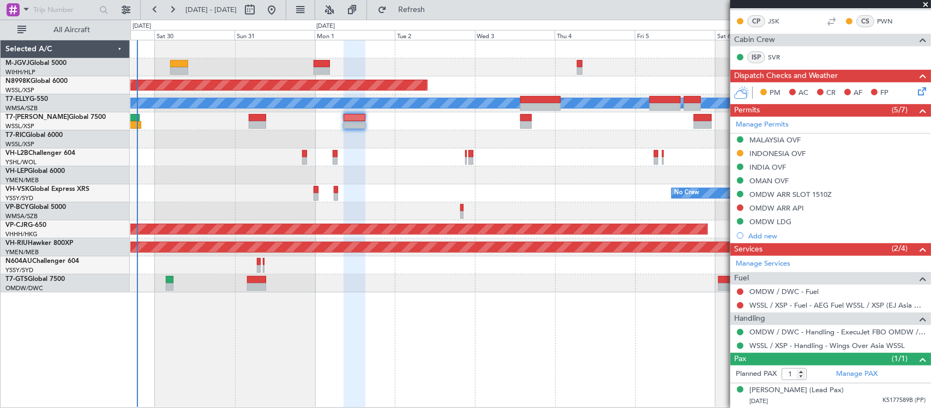
click at [539, 158] on div "Planned Maint [GEOGRAPHIC_DATA] ([GEOGRAPHIC_DATA])" at bounding box center [530, 157] width 800 height 18
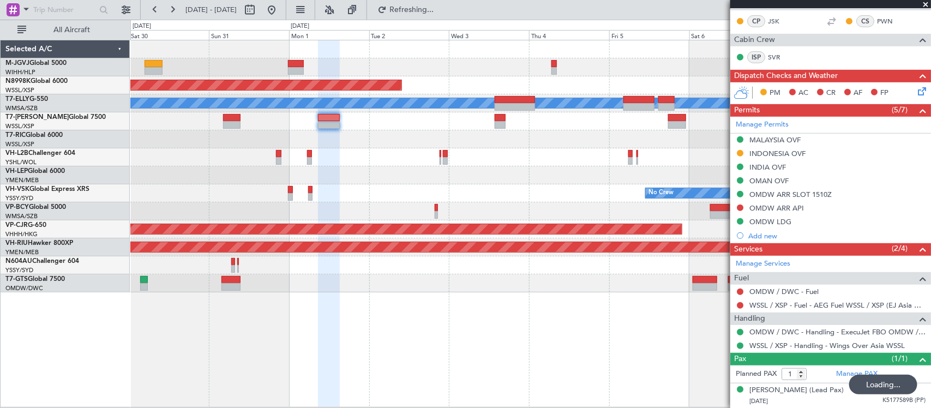
click at [514, 195] on div "No Crew" at bounding box center [530, 193] width 800 height 18
click at [553, 183] on div "Planned Maint [GEOGRAPHIC_DATA] (Seletar) [PERSON_NAME] Planned Maint [GEOGRAPH…" at bounding box center [530, 166] width 800 height 252
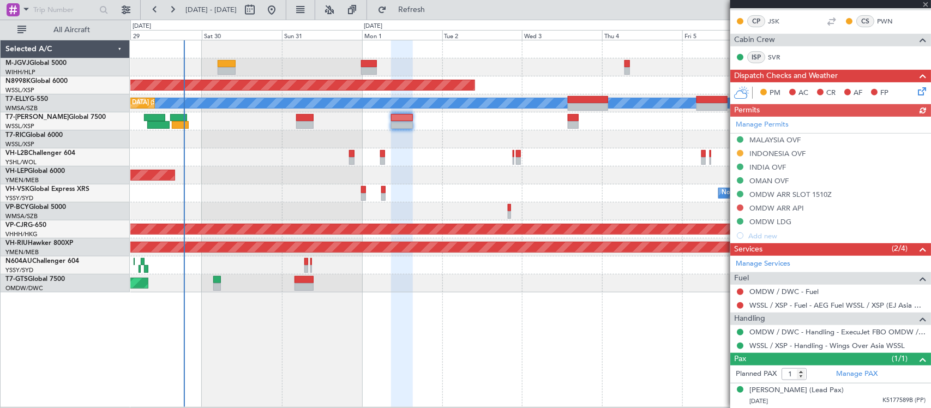
click at [530, 154] on div "Planned Maint [GEOGRAPHIC_DATA] (Seletar) [PERSON_NAME] Planned Maint [GEOGRAPH…" at bounding box center [530, 166] width 800 height 252
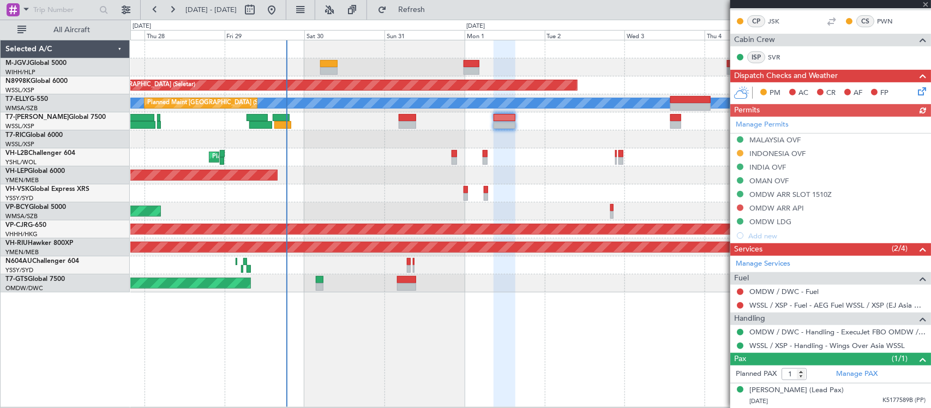
click at [474, 210] on div "Planned Maint [GEOGRAPHIC_DATA] ([GEOGRAPHIC_DATA] Intl)" at bounding box center [530, 211] width 800 height 18
